Goal: Transaction & Acquisition: Book appointment/travel/reservation

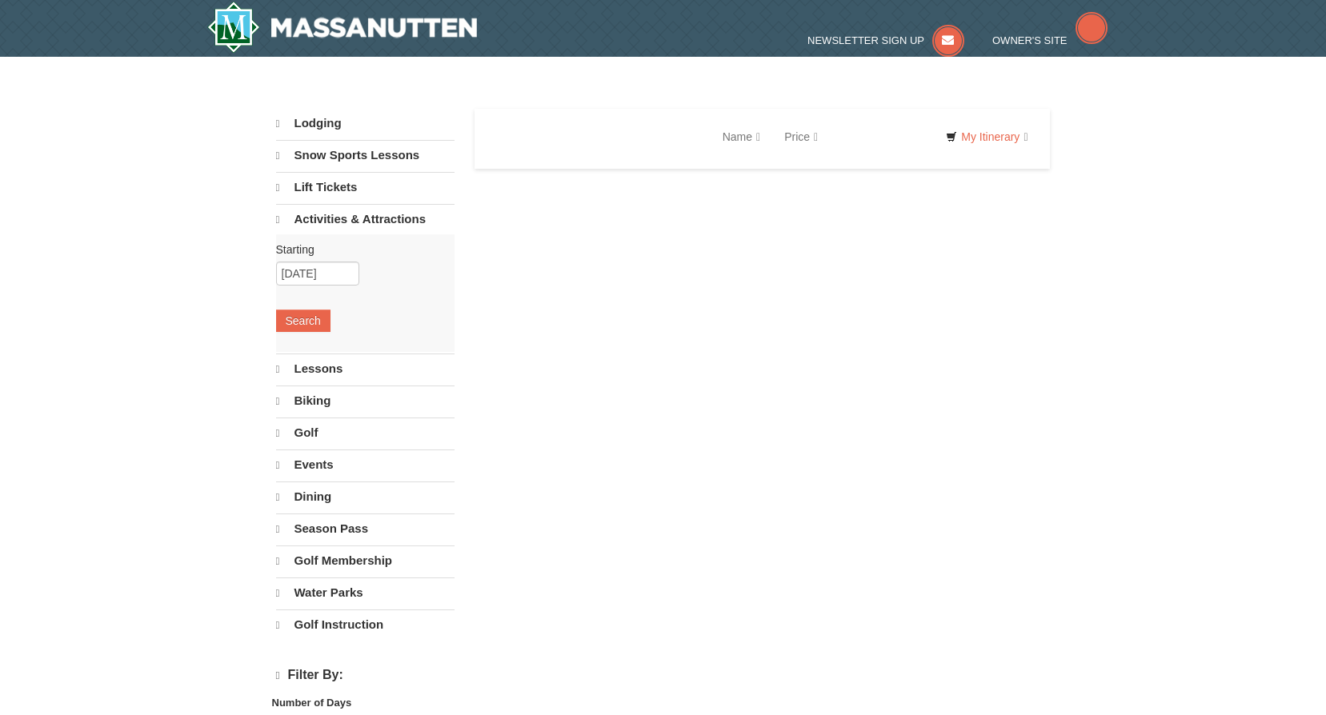
select select "10"
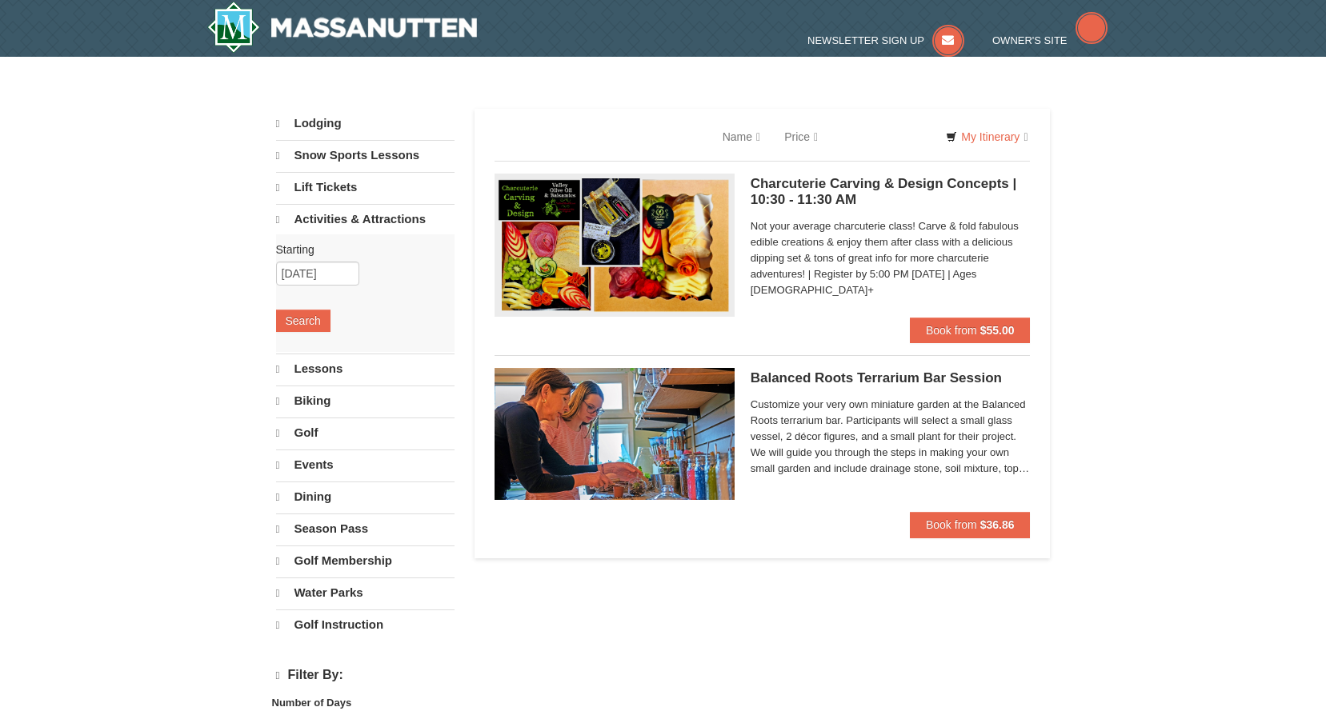
select select "10"
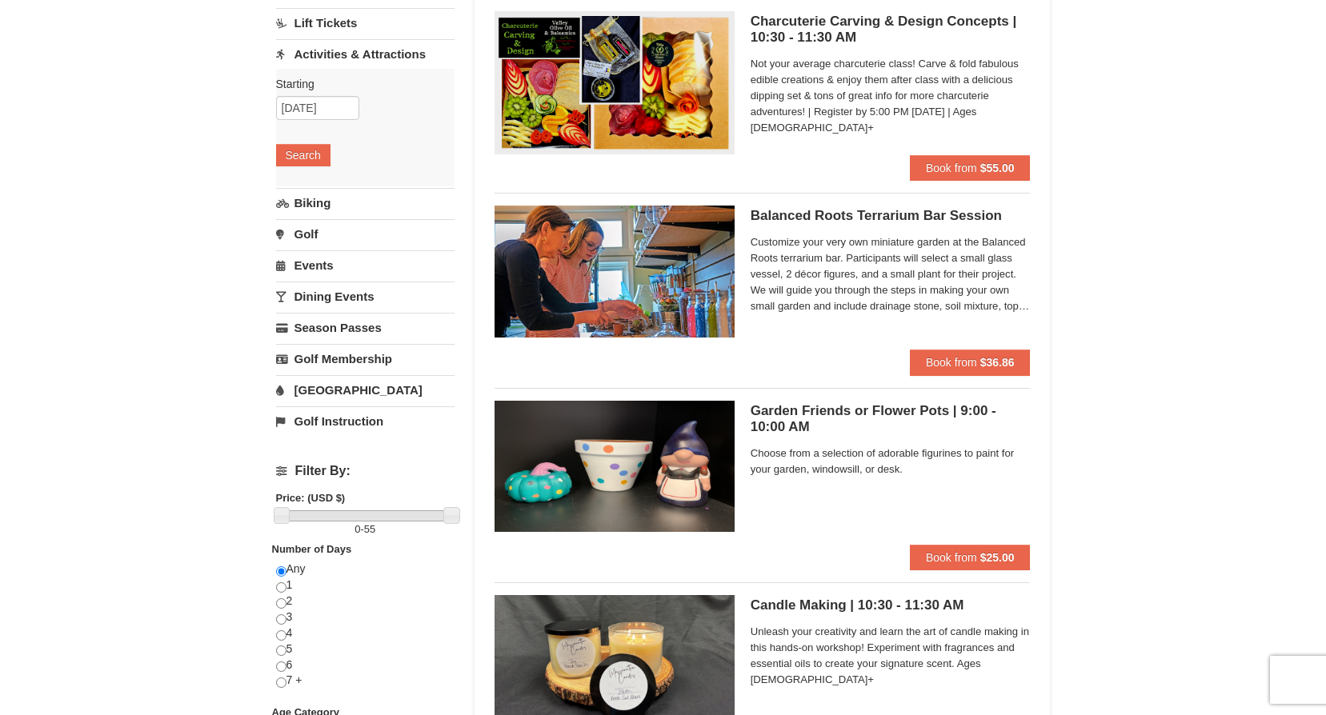
scroll to position [160, 0]
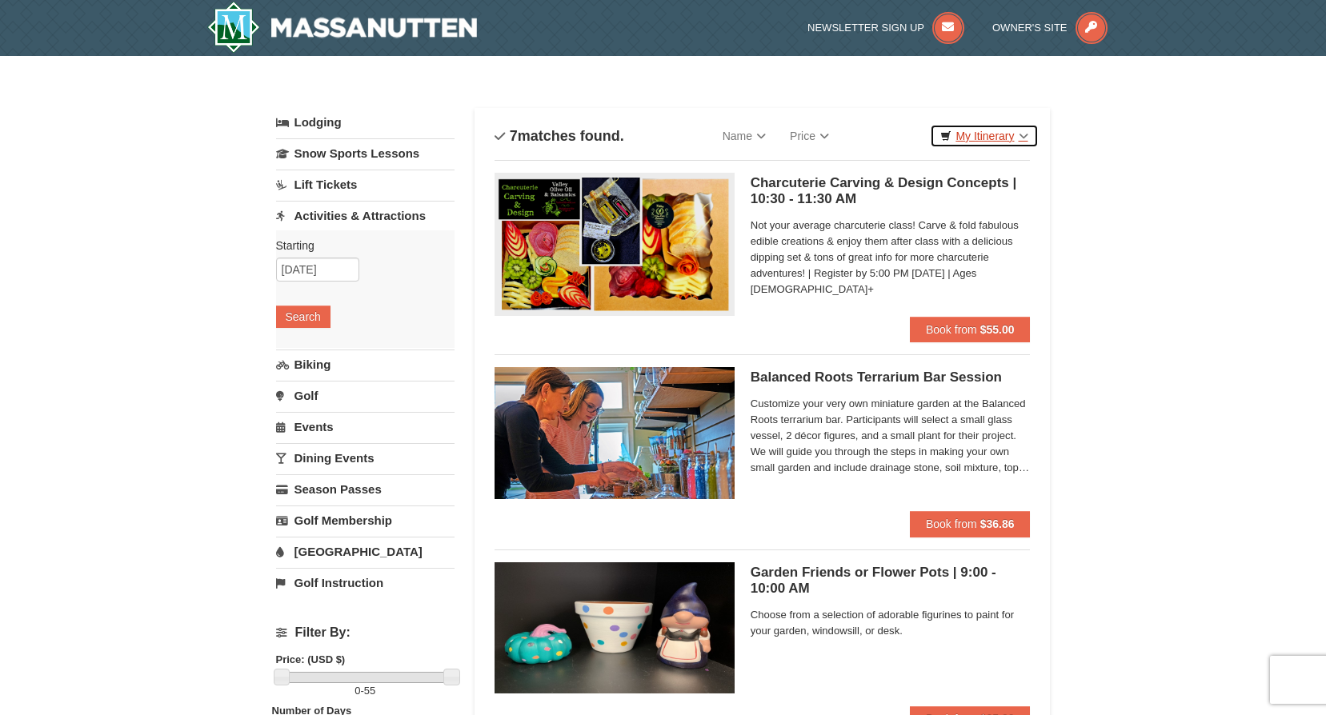
click at [1007, 137] on link "My Itinerary" at bounding box center [984, 136] width 108 height 24
click at [293, 315] on button "Search" at bounding box center [303, 317] width 54 height 22
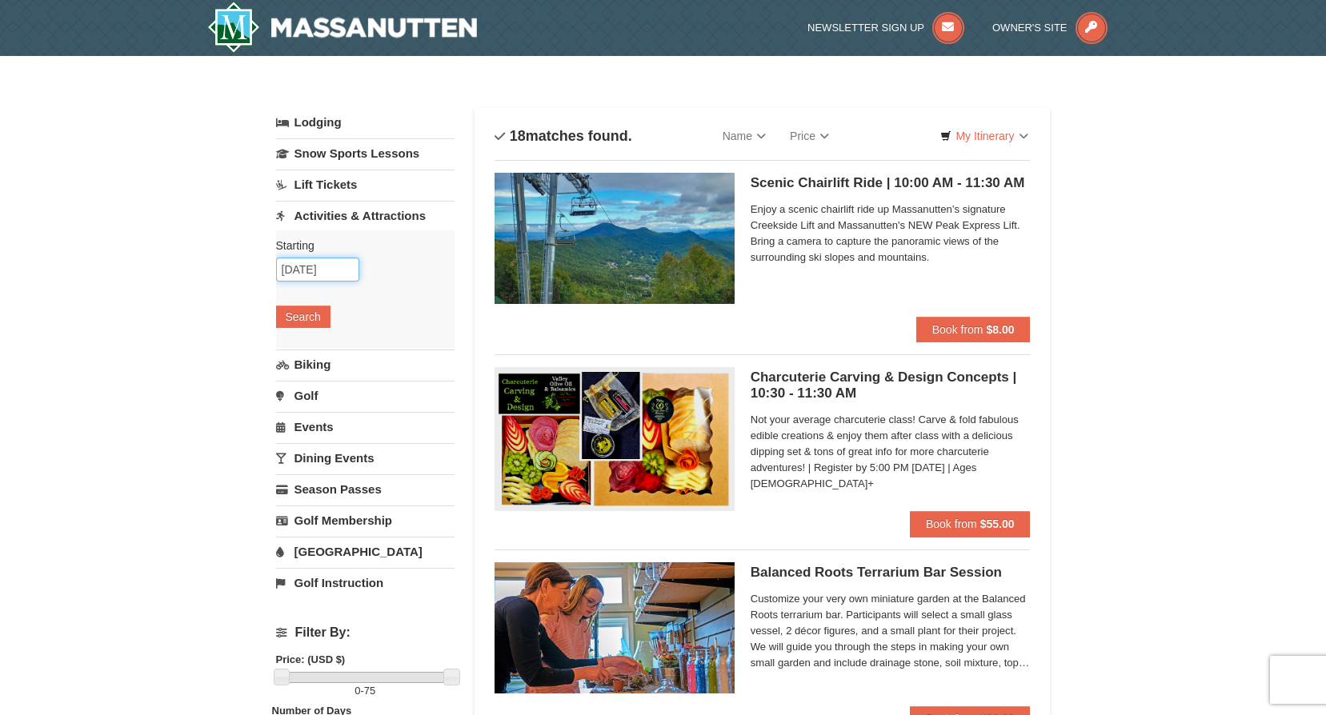
click at [345, 269] on input "10/15/2025" at bounding box center [317, 270] width 83 height 24
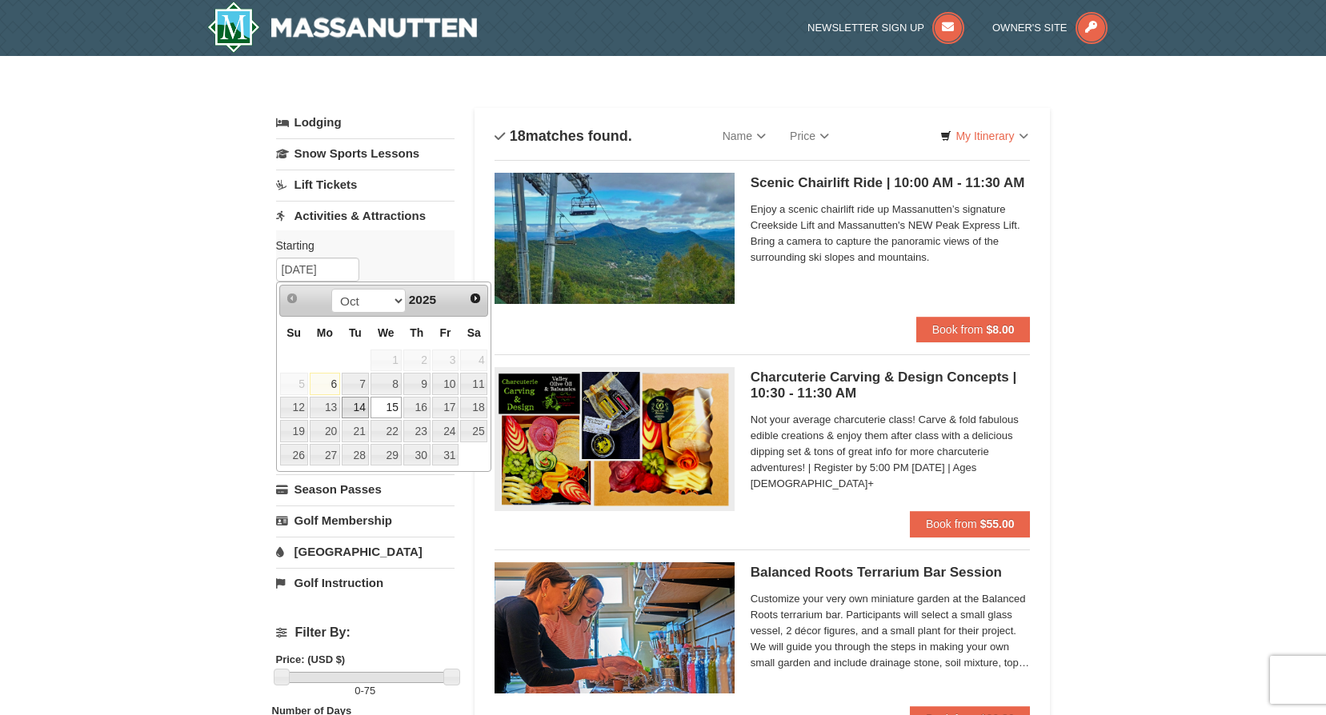
click at [347, 407] on link "14" at bounding box center [355, 408] width 27 height 22
type input "10/14/2025"
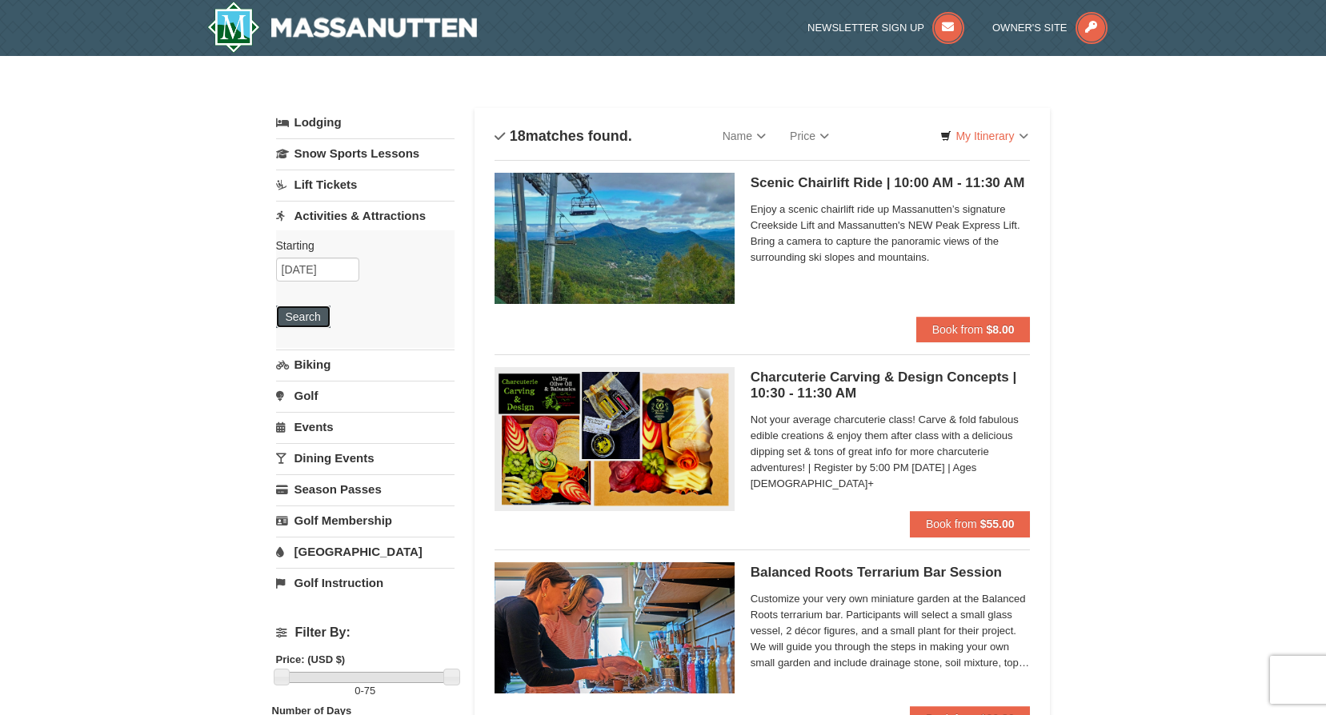
click at [301, 315] on button "Search" at bounding box center [303, 317] width 54 height 22
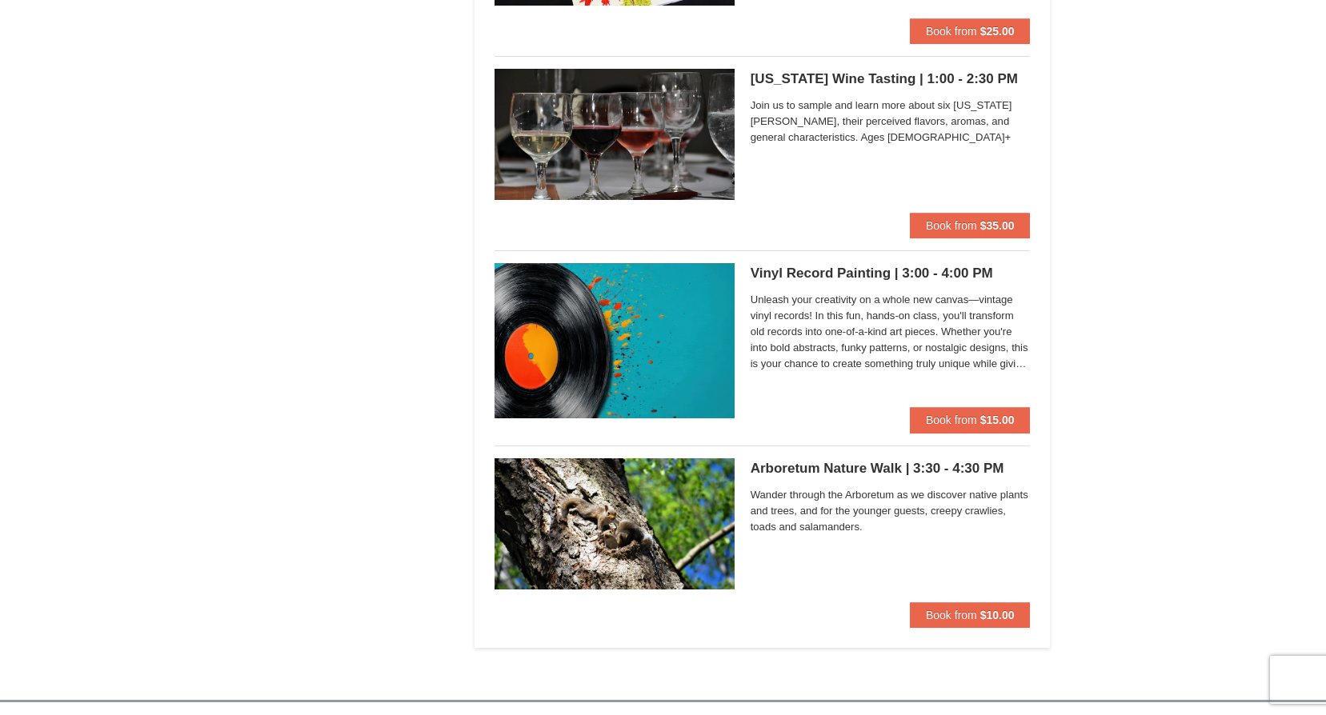
scroll to position [3841, 0]
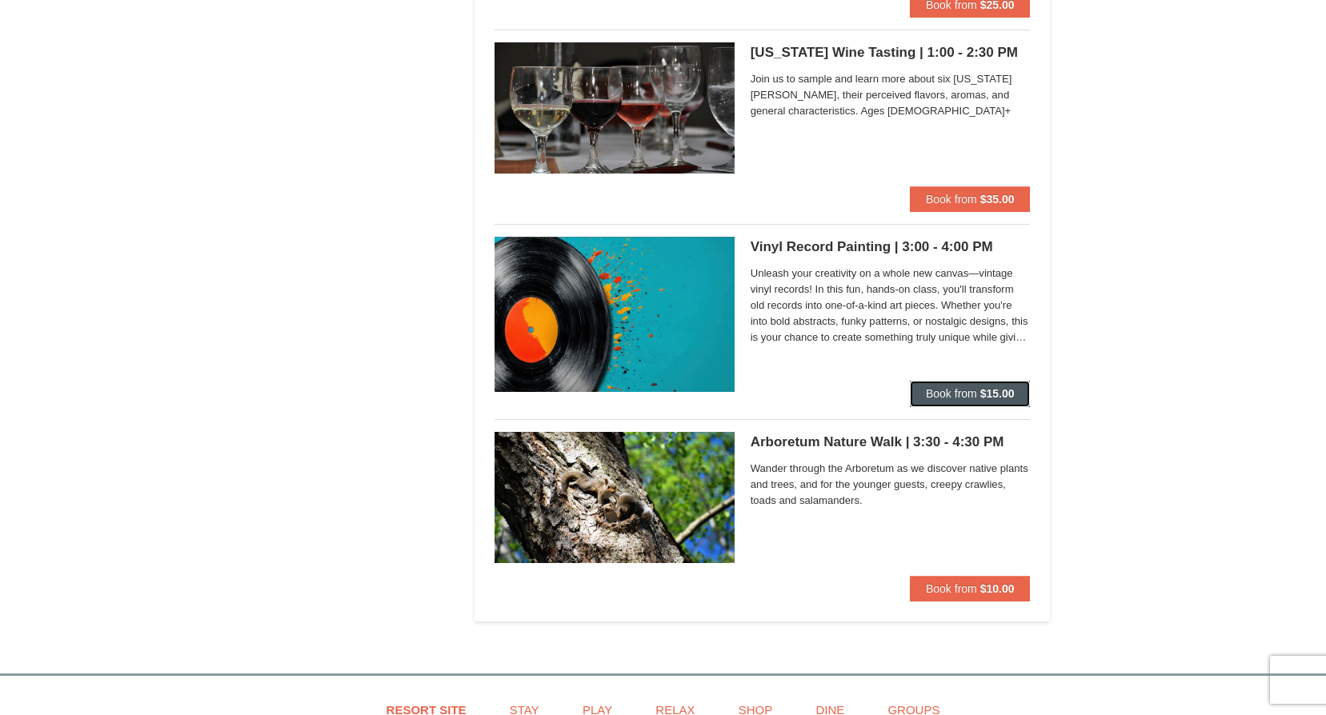
click at [943, 394] on span "Book from" at bounding box center [951, 393] width 51 height 13
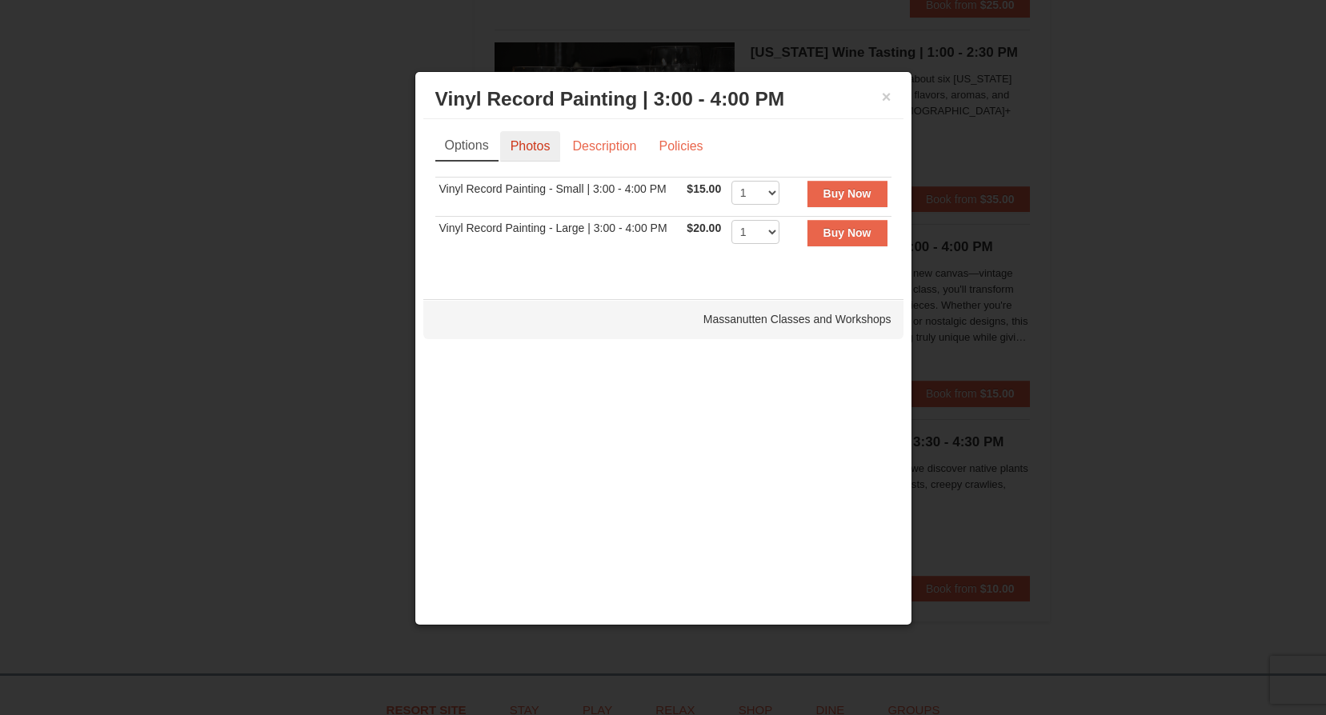
click at [531, 143] on link "Photos" at bounding box center [530, 146] width 61 height 30
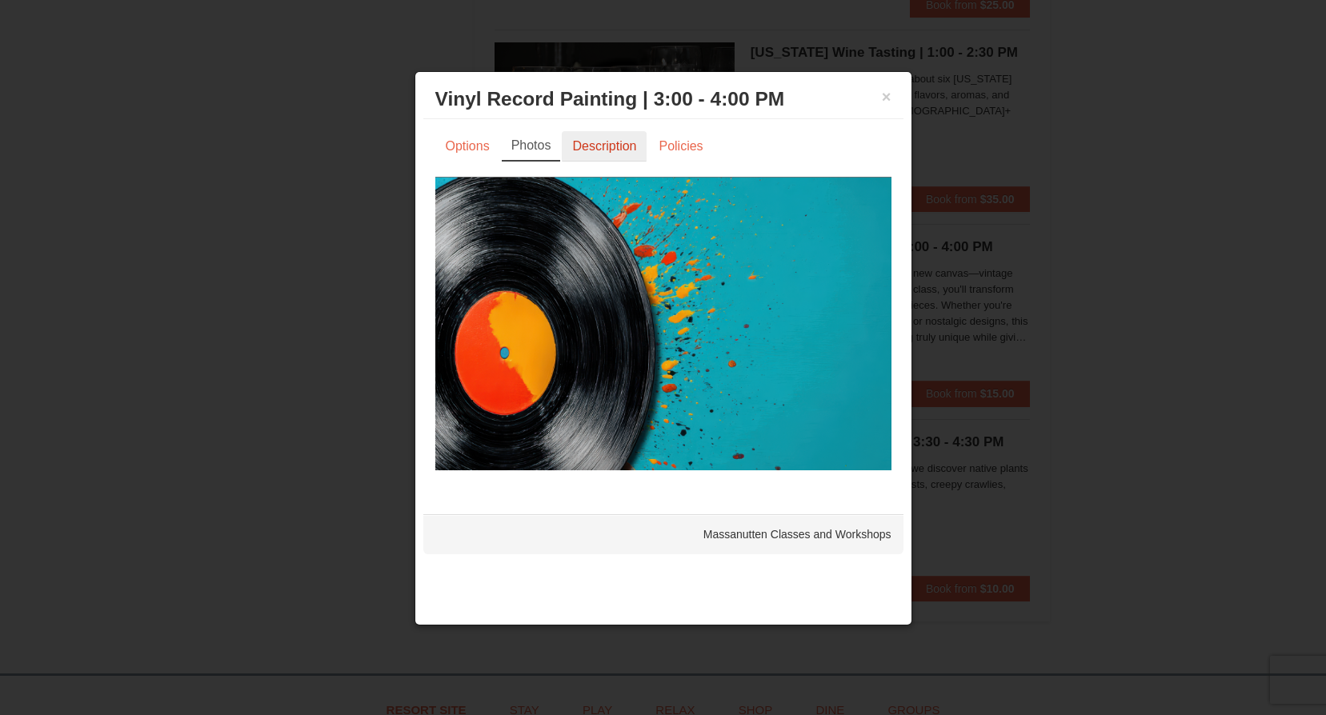
click at [591, 150] on link "Description" at bounding box center [604, 146] width 85 height 30
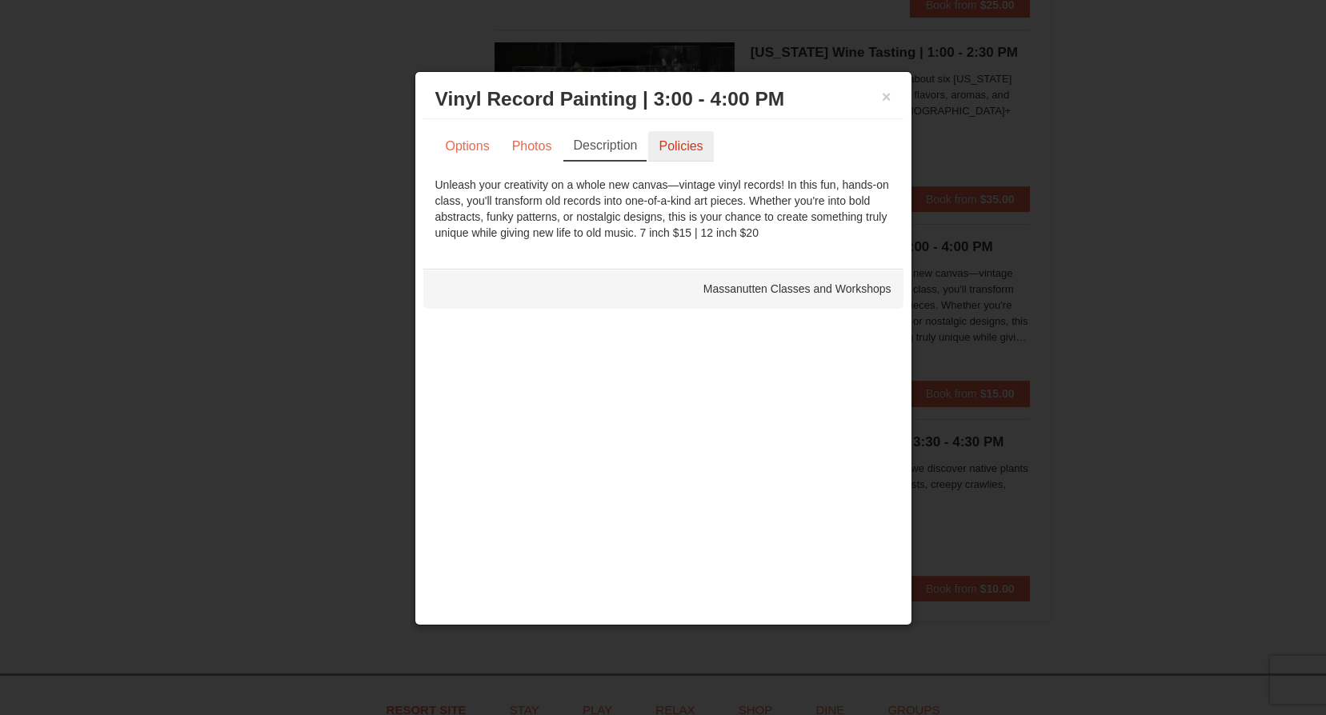
click at [671, 143] on link "Policies" at bounding box center [680, 146] width 65 height 30
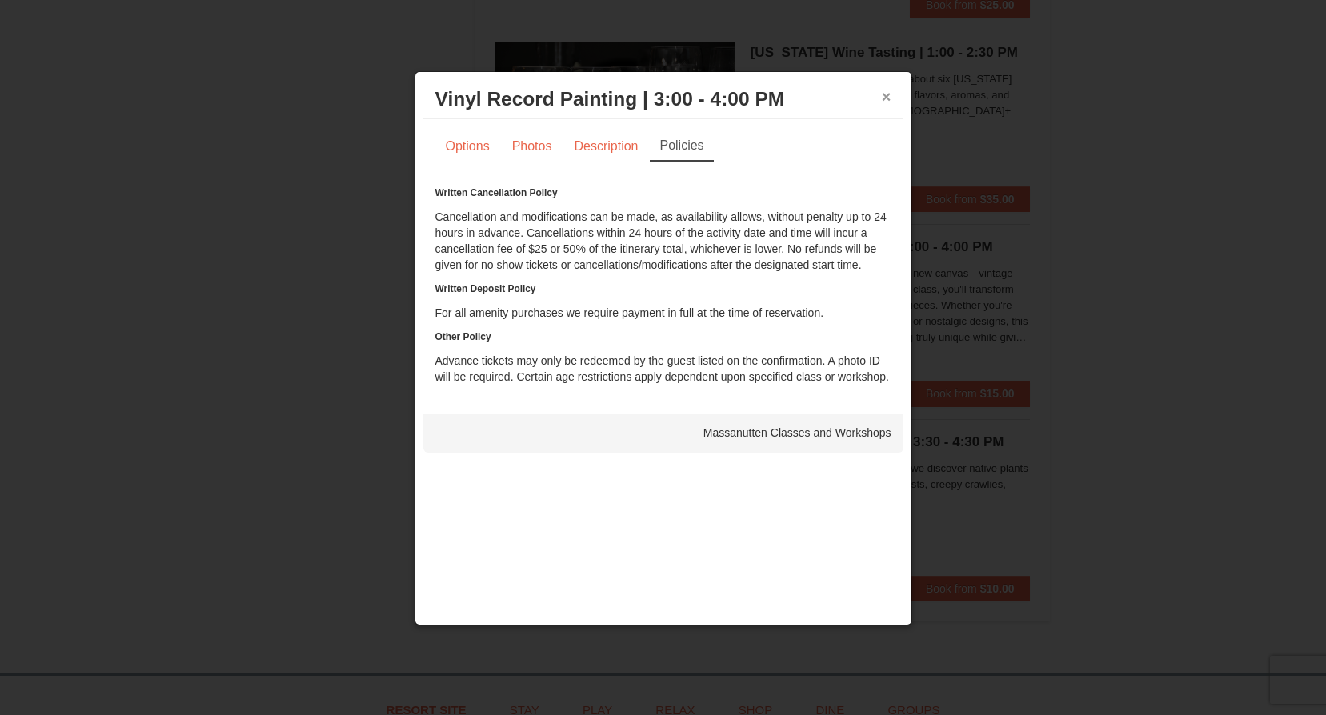
click at [886, 94] on button "×" at bounding box center [887, 97] width 10 height 16
